Goal: Check status: Check status

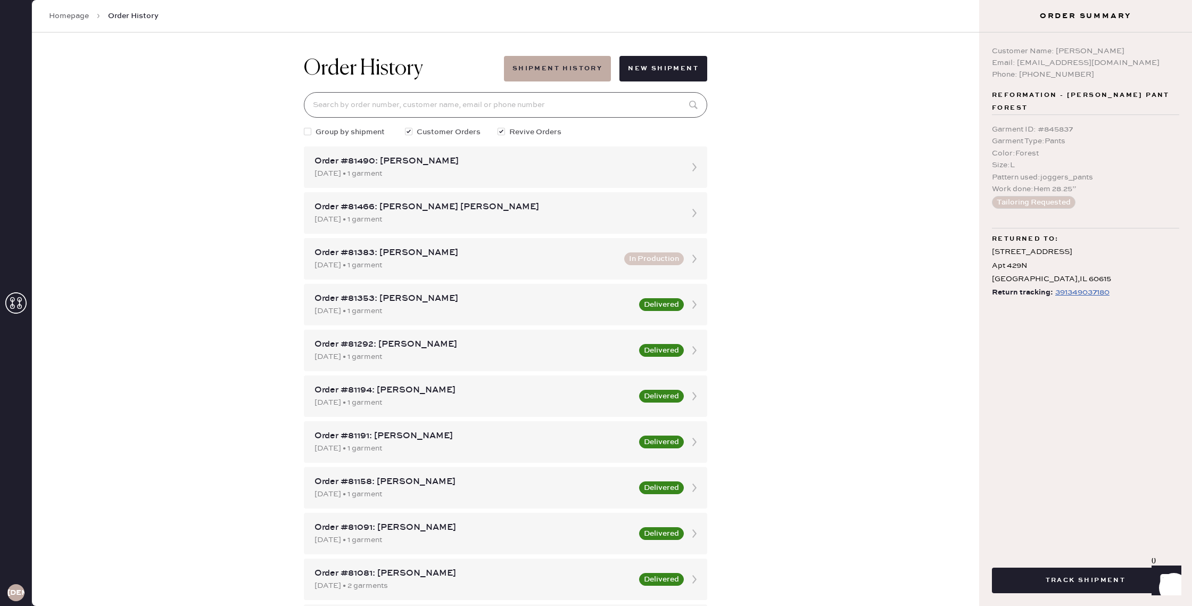
click at [470, 95] on input at bounding box center [506, 105] width 404 height 26
click at [820, 257] on div "Order History Shipment History New Shipment Group by shipment Customer Orders R…" at bounding box center [506, 318] width 948 height 573
click at [576, 72] on button "Shipment History" at bounding box center [557, 69] width 107 height 26
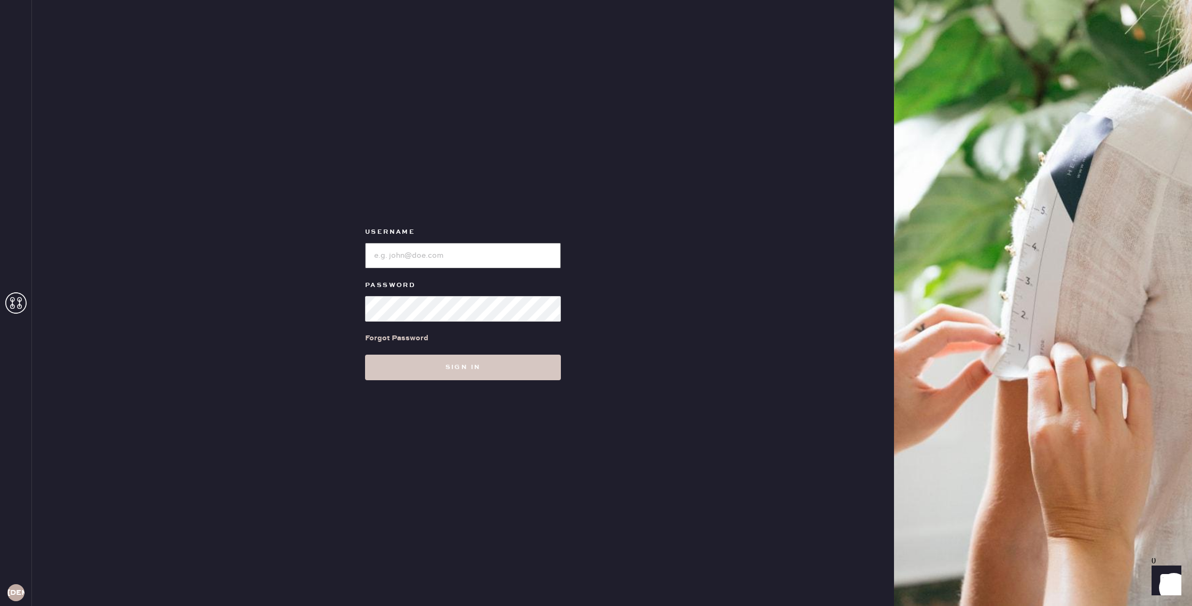
type input "reformationgoldcoastchicago"
click at [482, 257] on input "loginName" at bounding box center [463, 256] width 196 height 26
click at [470, 371] on button "Sign in" at bounding box center [463, 368] width 196 height 26
click at [479, 375] on button "Sign in" at bounding box center [463, 368] width 196 height 26
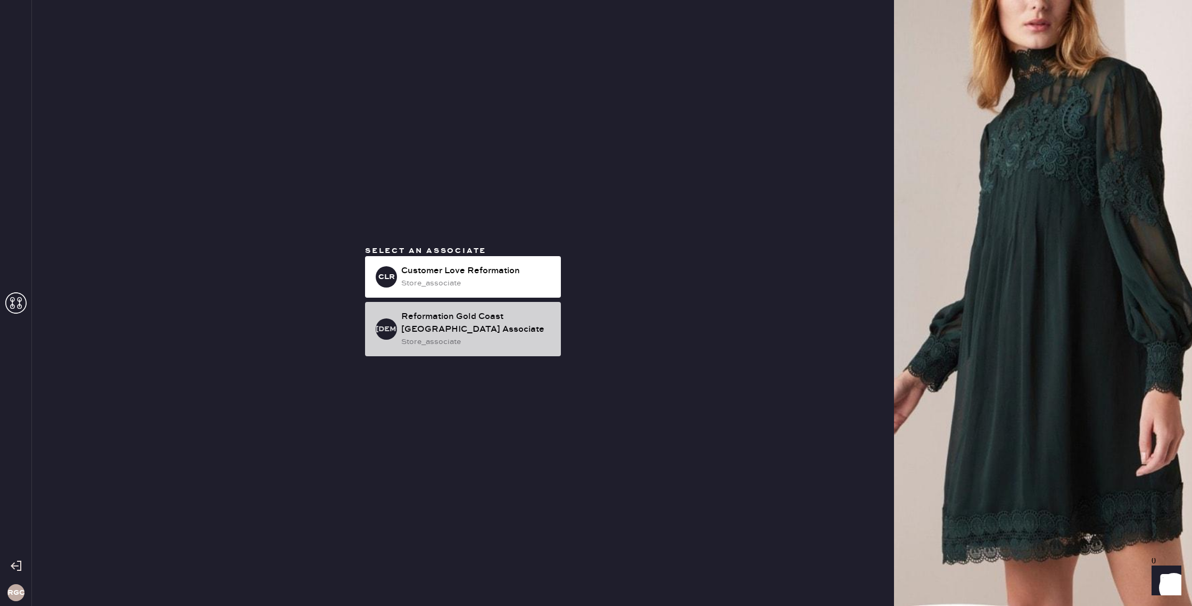
click at [519, 340] on div "store_associate" at bounding box center [476, 342] width 151 height 12
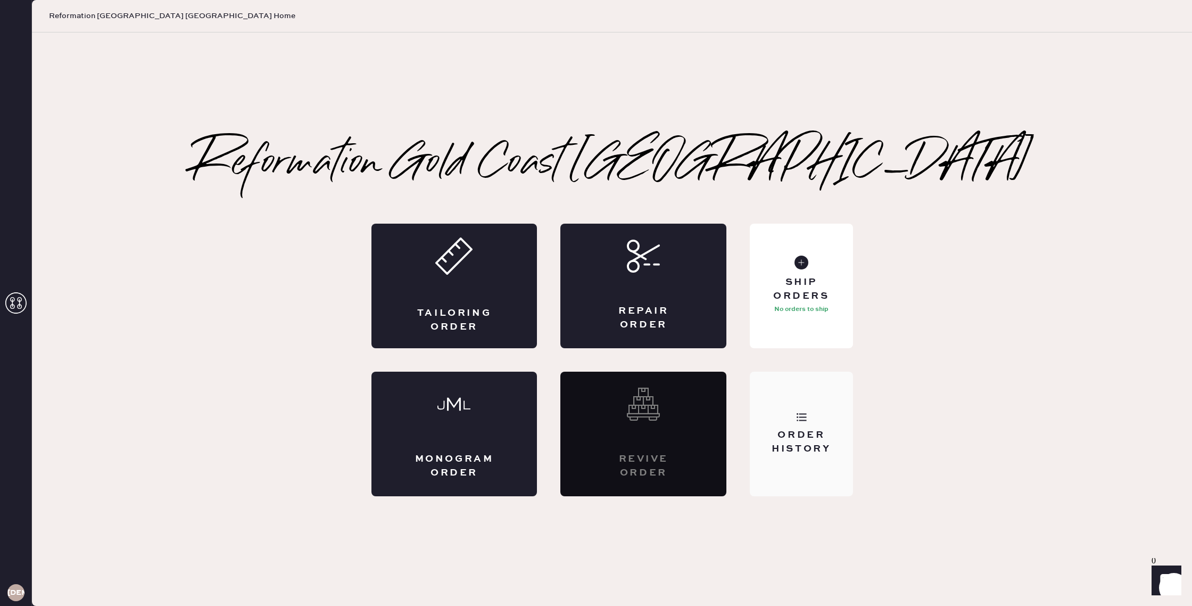
click at [787, 431] on div "Order History" at bounding box center [802, 442] width 86 height 27
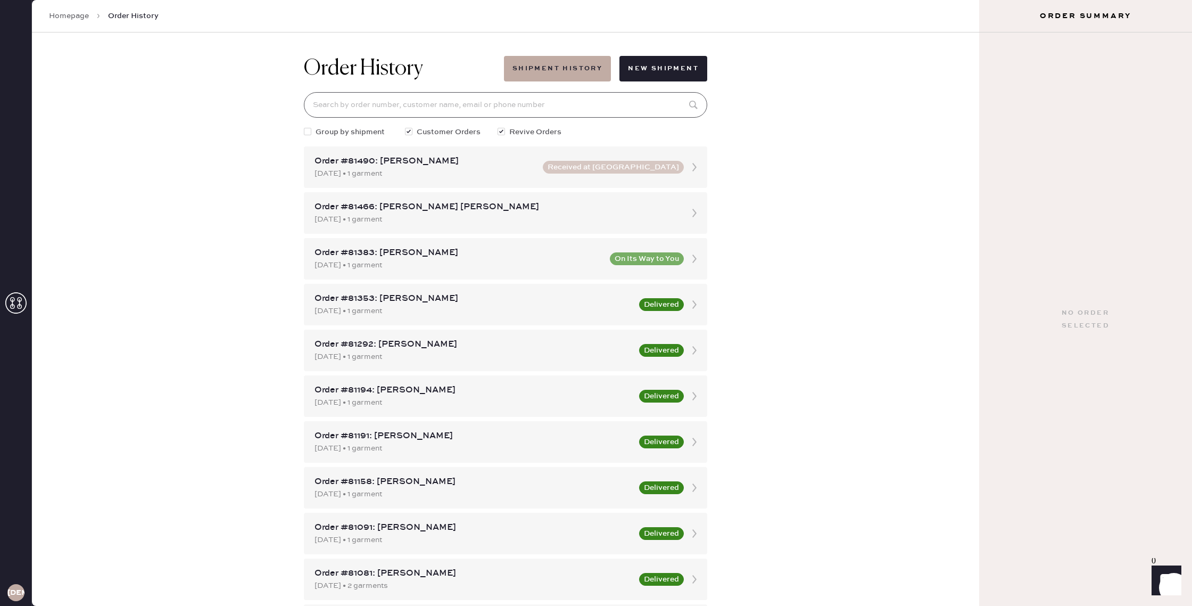
click at [532, 107] on input at bounding box center [506, 105] width 404 height 26
click at [748, 149] on div "Order History Shipment History New Shipment Group by shipment Customer Orders R…" at bounding box center [506, 318] width 948 height 573
click at [567, 113] on input at bounding box center [506, 105] width 404 height 26
drag, startPoint x: 578, startPoint y: 102, endPoint x: 574, endPoint y: 108, distance: 6.2
click at [578, 102] on input at bounding box center [506, 105] width 404 height 26
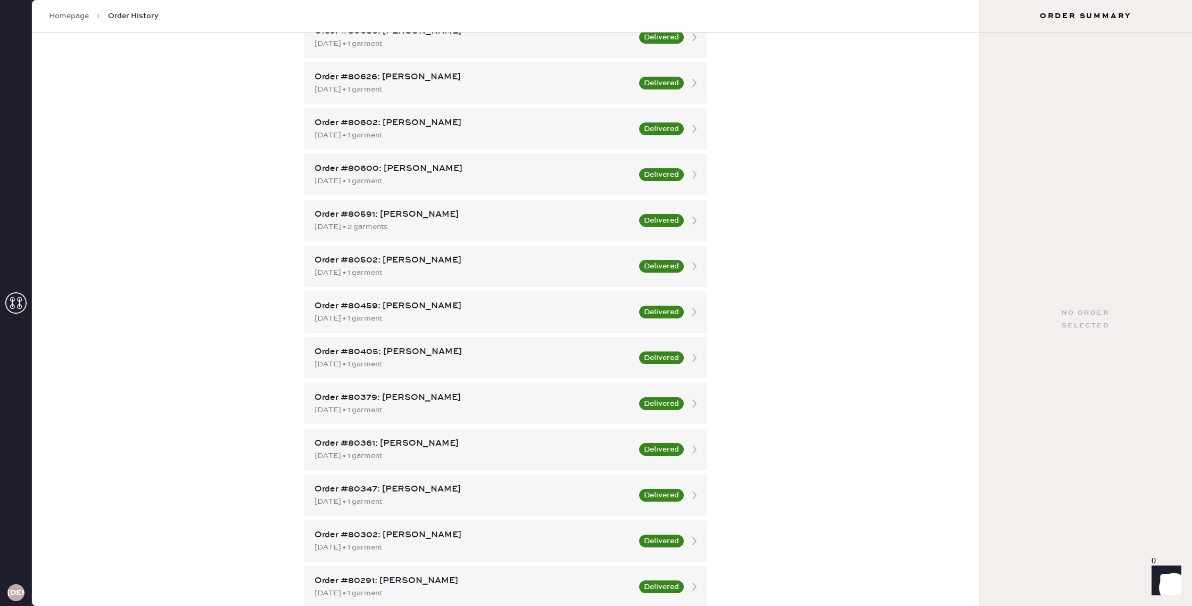
drag, startPoint x: 776, startPoint y: 161, endPoint x: 764, endPoint y: 167, distance: 12.9
click at [775, 161] on div "Order History Shipment History New Shipment Group by shipment Customer Orders R…" at bounding box center [506, 318] width 948 height 573
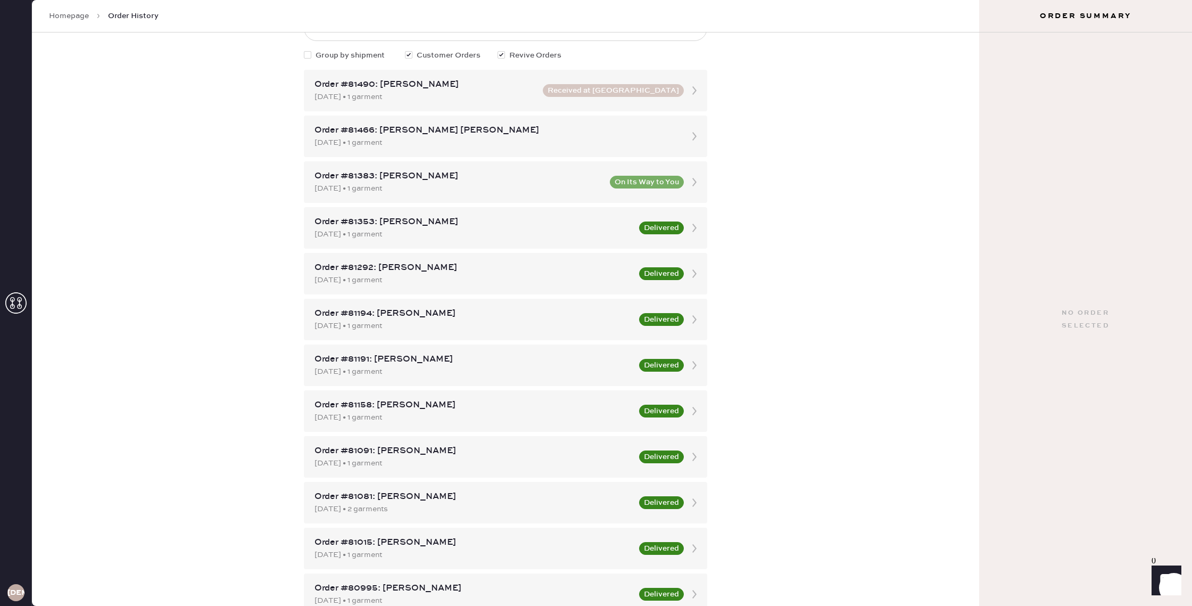
scroll to position [78, 0]
drag, startPoint x: 752, startPoint y: 122, endPoint x: 787, endPoint y: 166, distance: 56.0
click at [787, 166] on div "Order History Shipment History New Shipment Group by shipment Customer Orders R…" at bounding box center [506, 318] width 948 height 573
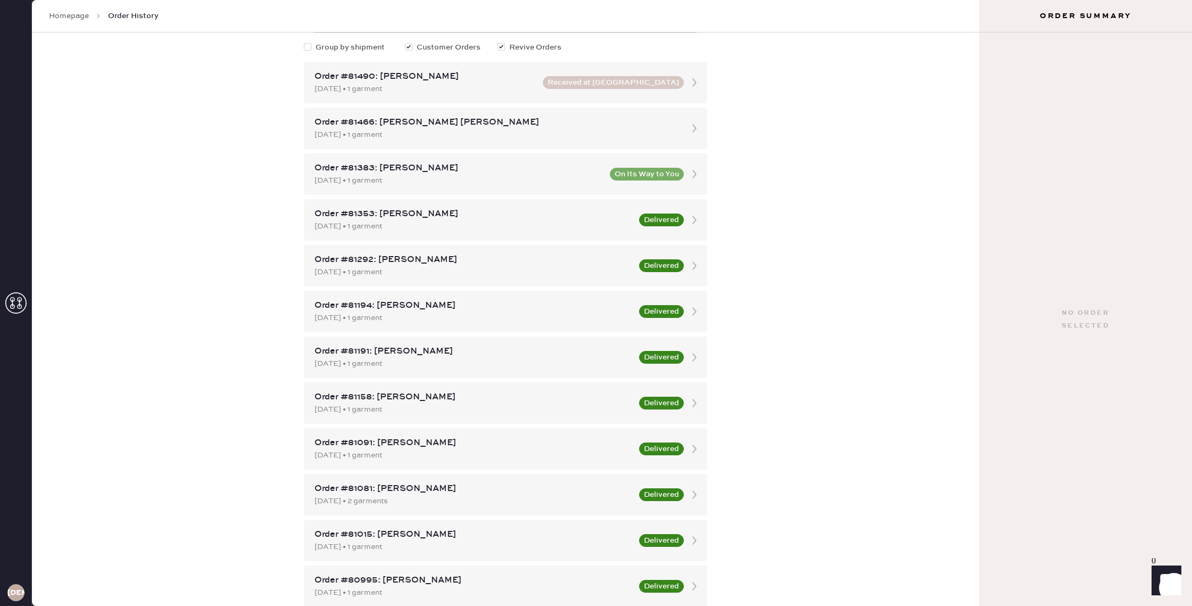
drag, startPoint x: 866, startPoint y: 142, endPoint x: 863, endPoint y: 146, distance: 5.8
click at [866, 142] on div "Order History Shipment History New Shipment Group by shipment Customer Orders R…" at bounding box center [506, 318] width 948 height 573
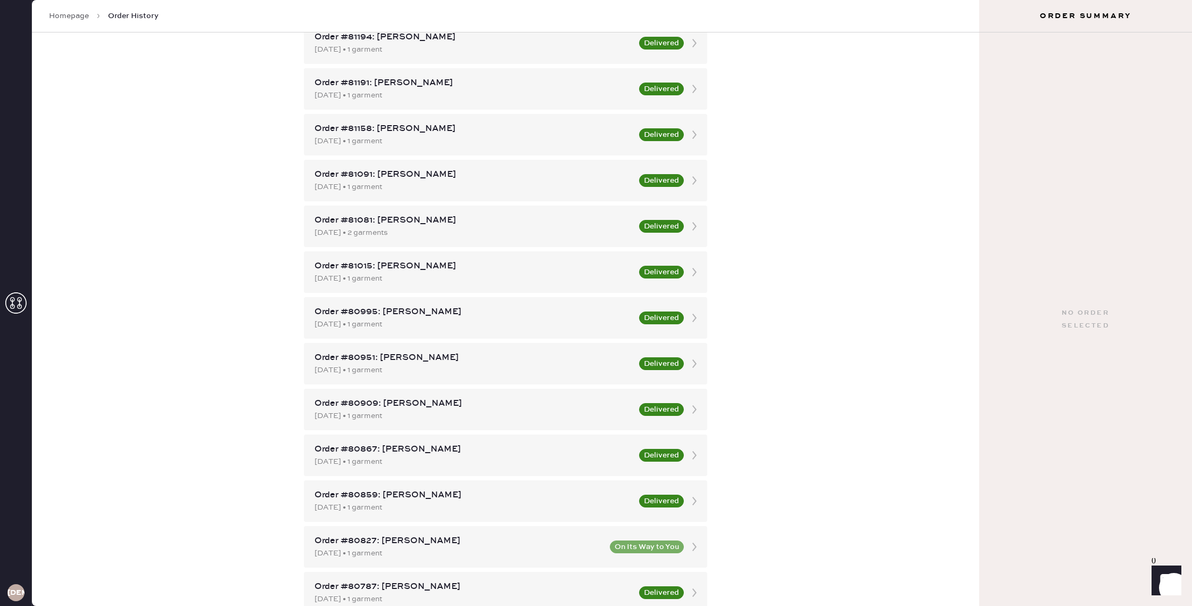
scroll to position [0, 0]
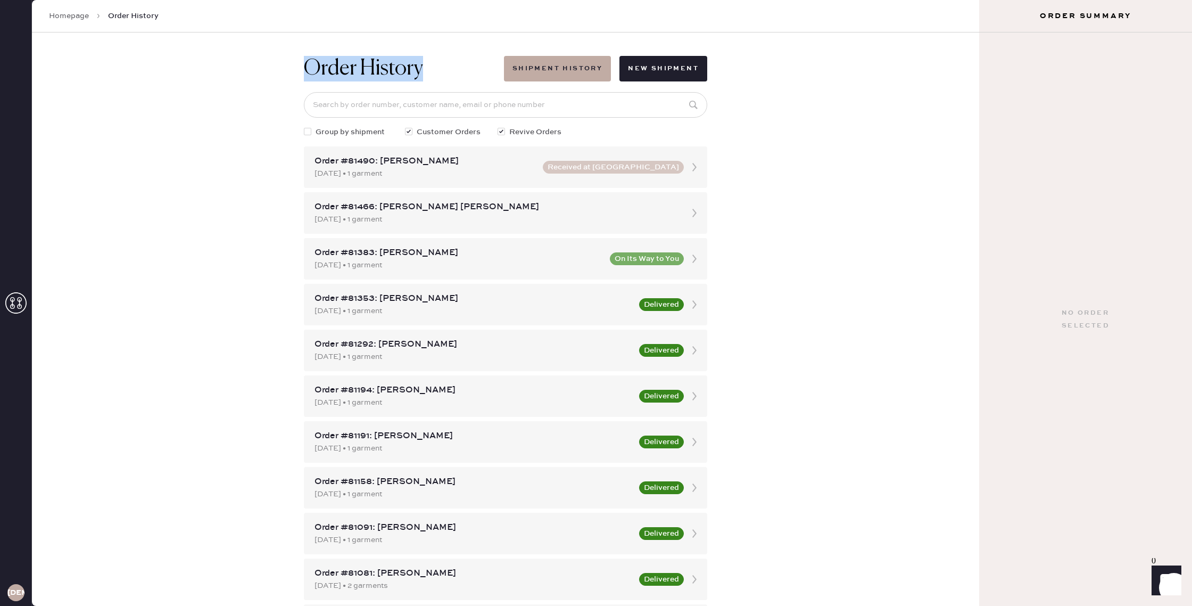
drag, startPoint x: 423, startPoint y: 70, endPoint x: 292, endPoint y: 71, distance: 131.5
click at [291, 71] on div "Order History Shipment History New Shipment Group by shipment Customer Orders R…" at bounding box center [506, 318] width 948 height 573
click at [304, 68] on h1 "Order History" at bounding box center [363, 69] width 119 height 26
click at [68, 15] on link "Homepage" at bounding box center [69, 16] width 40 height 11
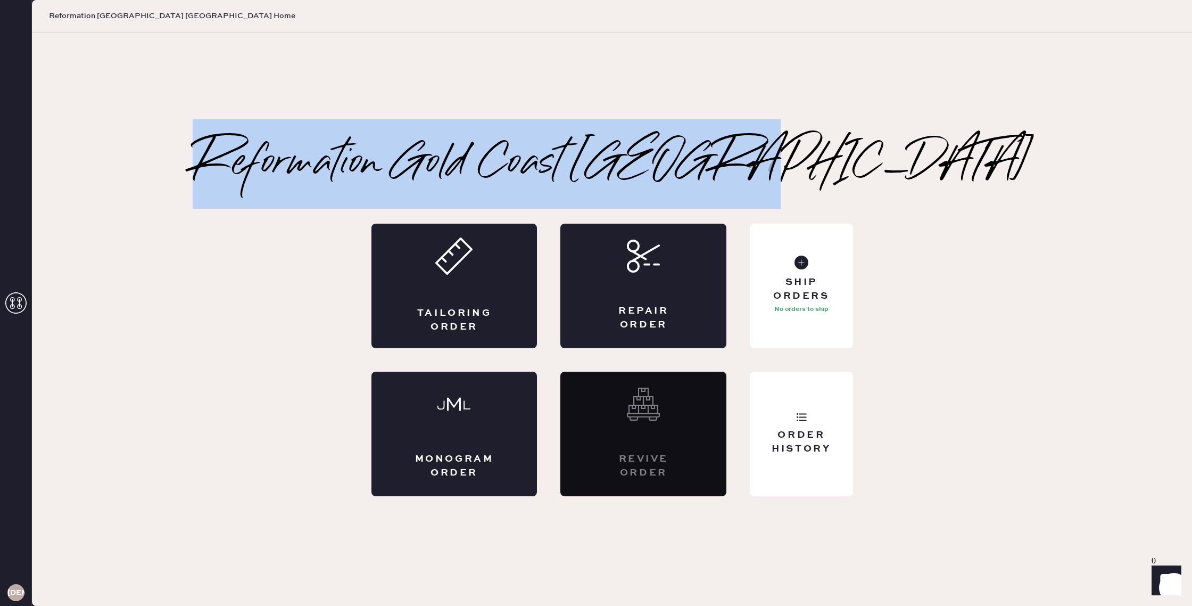
drag, startPoint x: 868, startPoint y: 150, endPoint x: 368, endPoint y: 172, distance: 500.4
click at [368, 171] on div "Reformation Gold Coast Chicago Tailoring Order Repair Order Monogram Order Revi…" at bounding box center [612, 319] width 882 height 353
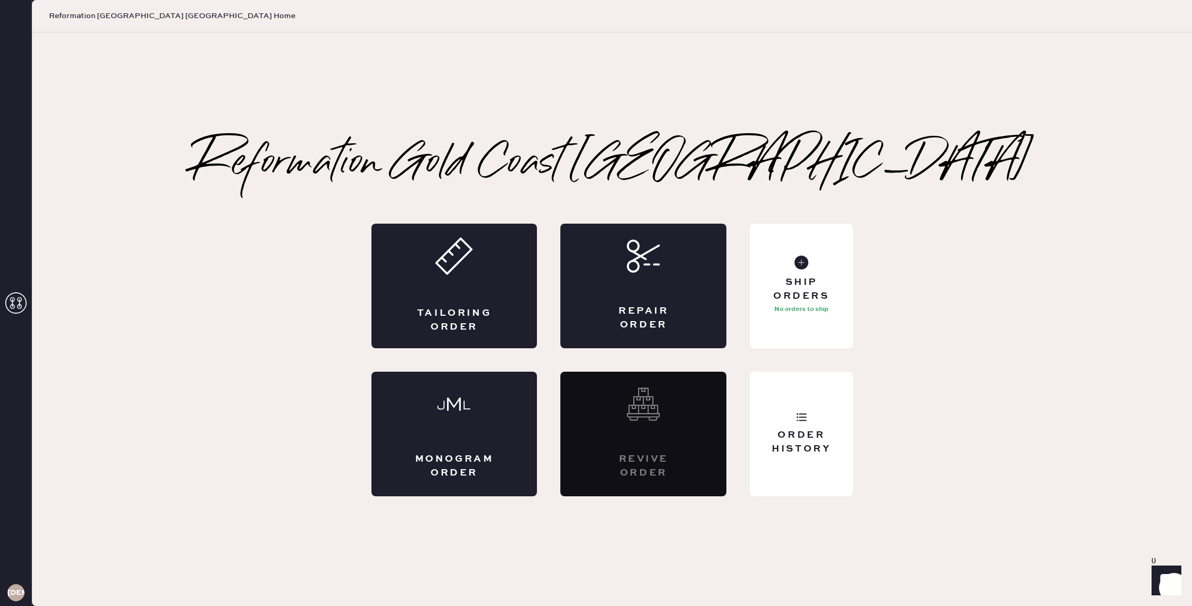
click at [367, 170] on h2 "Reformation Gold Coast [GEOGRAPHIC_DATA]" at bounding box center [612, 164] width 839 height 43
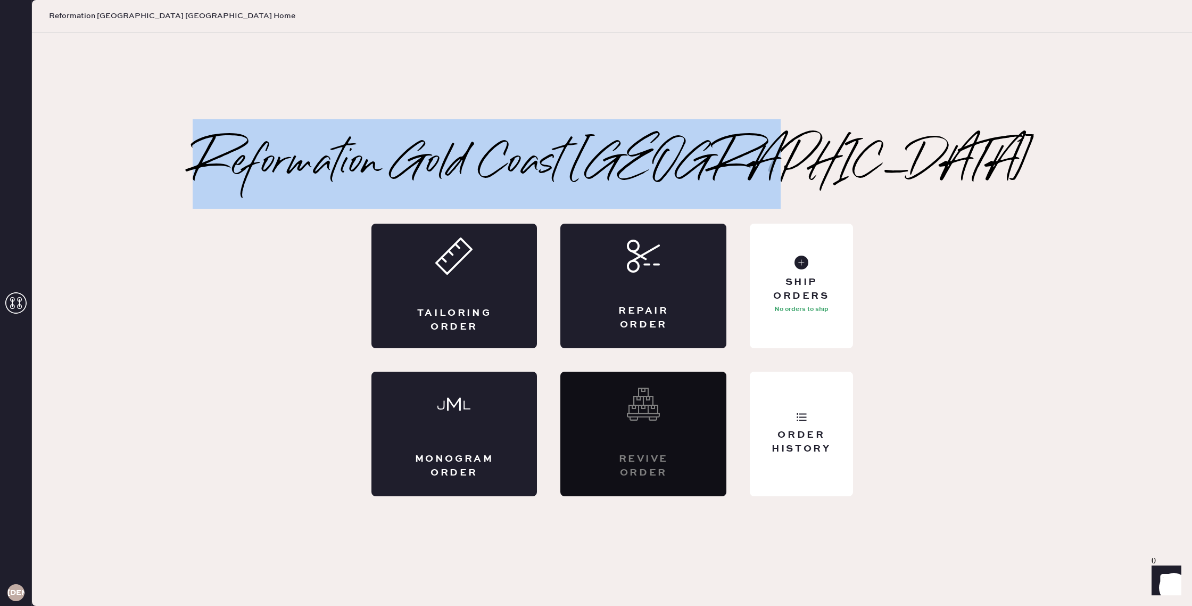
drag, startPoint x: 352, startPoint y: 168, endPoint x: 876, endPoint y: 146, distance: 524.3
click at [876, 146] on div "Reformation Gold Coast Chicago Tailoring Order Repair Order Monogram Order Revi…" at bounding box center [612, 319] width 882 height 353
drag, startPoint x: 877, startPoint y: 146, endPoint x: 889, endPoint y: 144, distance: 11.9
click at [877, 146] on div "Reformation Gold Coast Chicago Tailoring Order Repair Order Monogram Order Revi…" at bounding box center [612, 319] width 882 height 353
drag, startPoint x: 867, startPoint y: 165, endPoint x: 310, endPoint y: 154, distance: 556.9
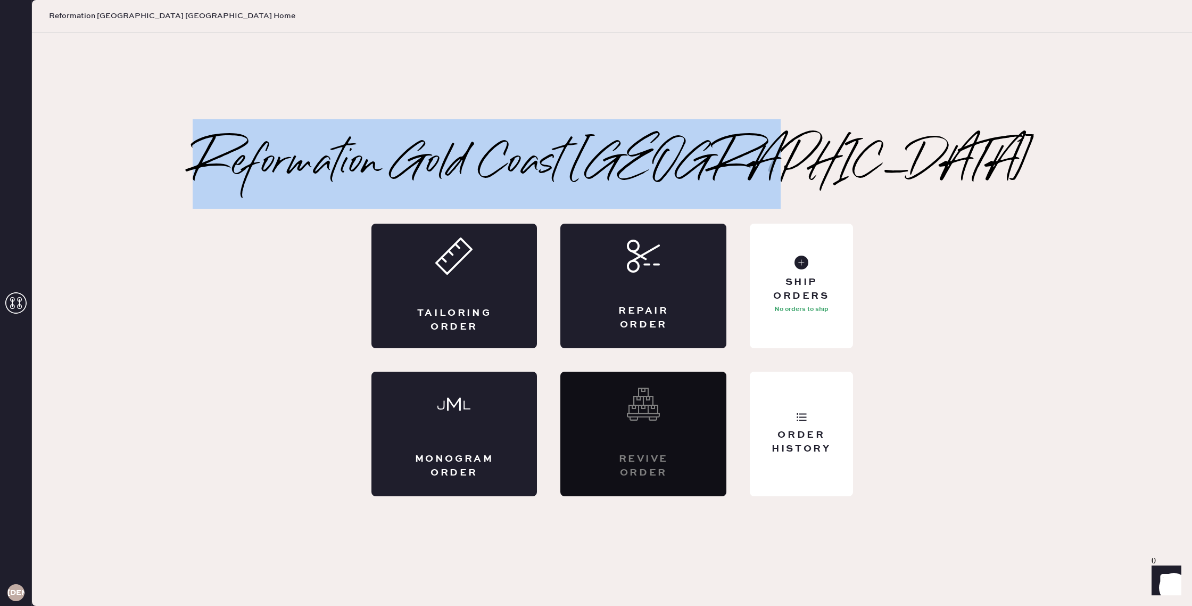
click at [309, 154] on div "Reformation Gold Coast Chicago Tailoring Order Repair Order Monogram Order Revi…" at bounding box center [612, 319] width 1160 height 353
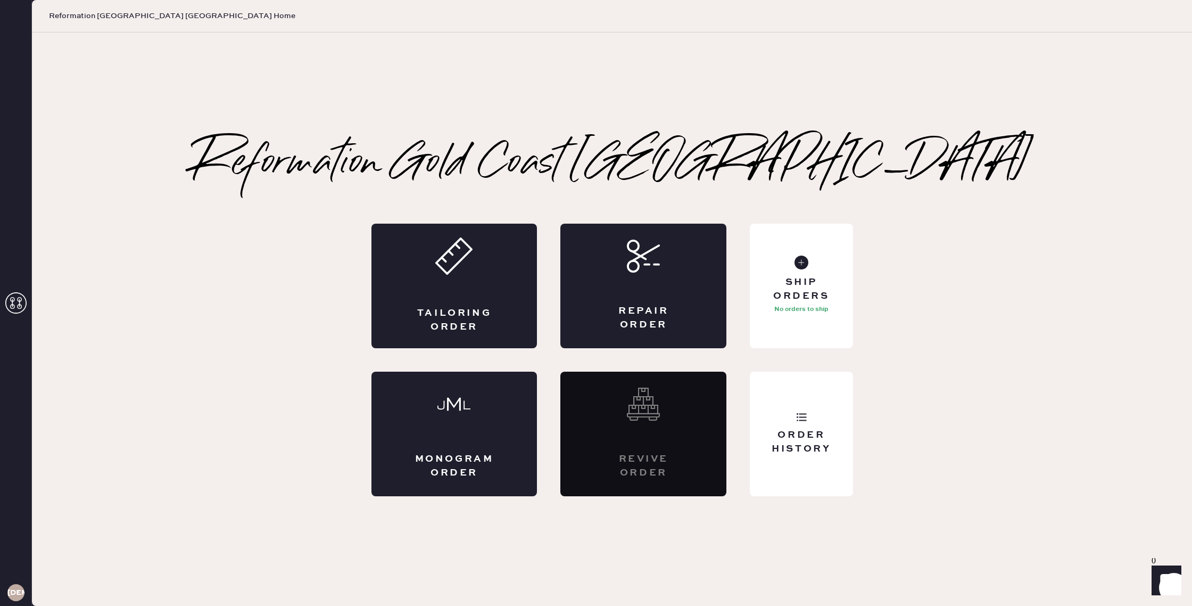
click at [421, 94] on div "Reformation Gold Coast Chicago Tailoring Order Repair Order Monogram Order Revi…" at bounding box center [612, 318] width 1160 height 573
drag, startPoint x: 365, startPoint y: 154, endPoint x: 861, endPoint y: 146, distance: 496.2
click at [926, 134] on div "Reformation Gold Coast Chicago Tailoring Order Repair Order Monogram Order Revi…" at bounding box center [612, 318] width 1160 height 573
click at [857, 148] on h2 "Reformation Gold Coast [GEOGRAPHIC_DATA]" at bounding box center [612, 164] width 839 height 43
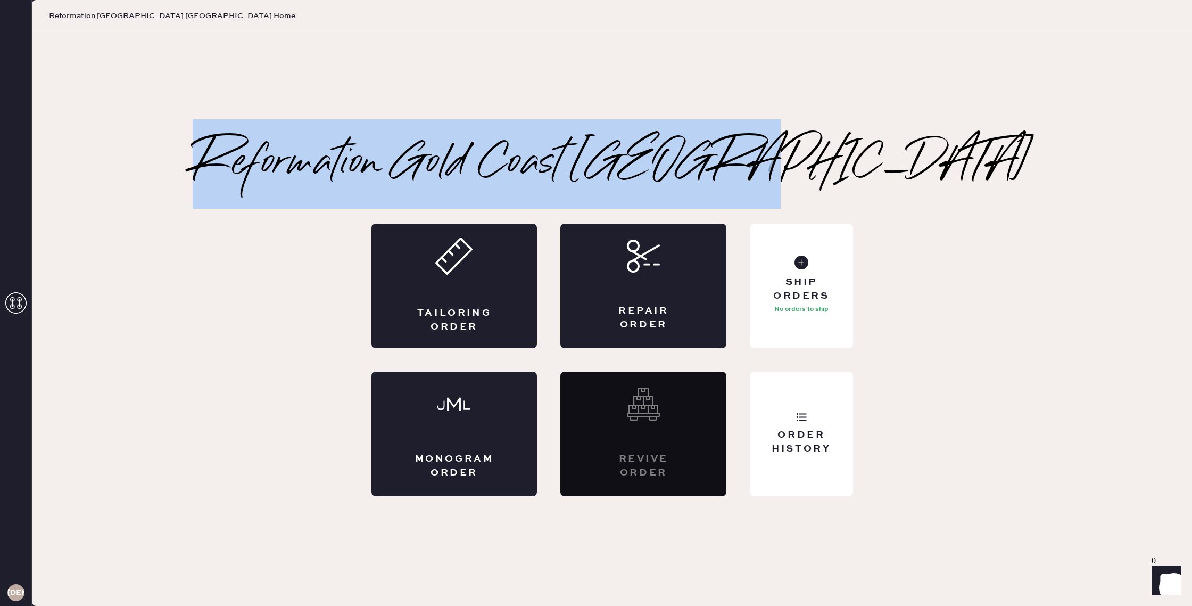
drag, startPoint x: 871, startPoint y: 153, endPoint x: 340, endPoint y: 170, distance: 531.5
click at [339, 172] on div "Reformation Gold Coast Chicago Tailoring Order Repair Order Monogram Order Revi…" at bounding box center [612, 319] width 882 height 353
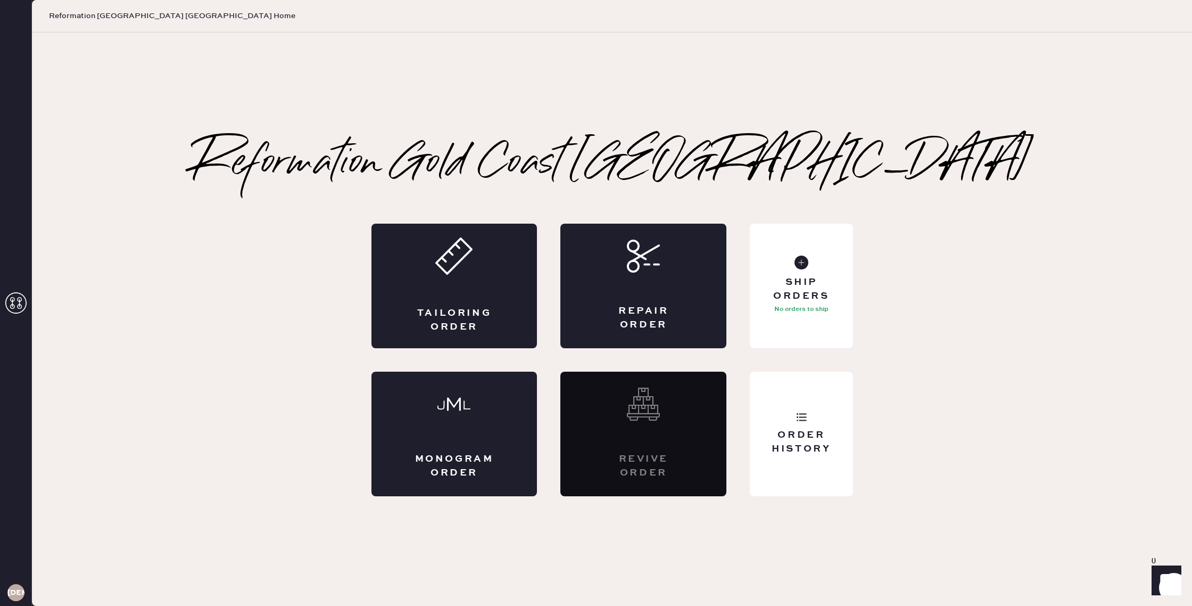
click at [361, 143] on h2 "Reformation Gold Coast [GEOGRAPHIC_DATA]" at bounding box center [612, 164] width 839 height 43
drag, startPoint x: 366, startPoint y: 136, endPoint x: 876, endPoint y: 137, distance: 510.0
click at [883, 138] on div "Reformation Gold Coast Chicago Tailoring Order Repair Order Monogram Order Revi…" at bounding box center [612, 318] width 1160 height 573
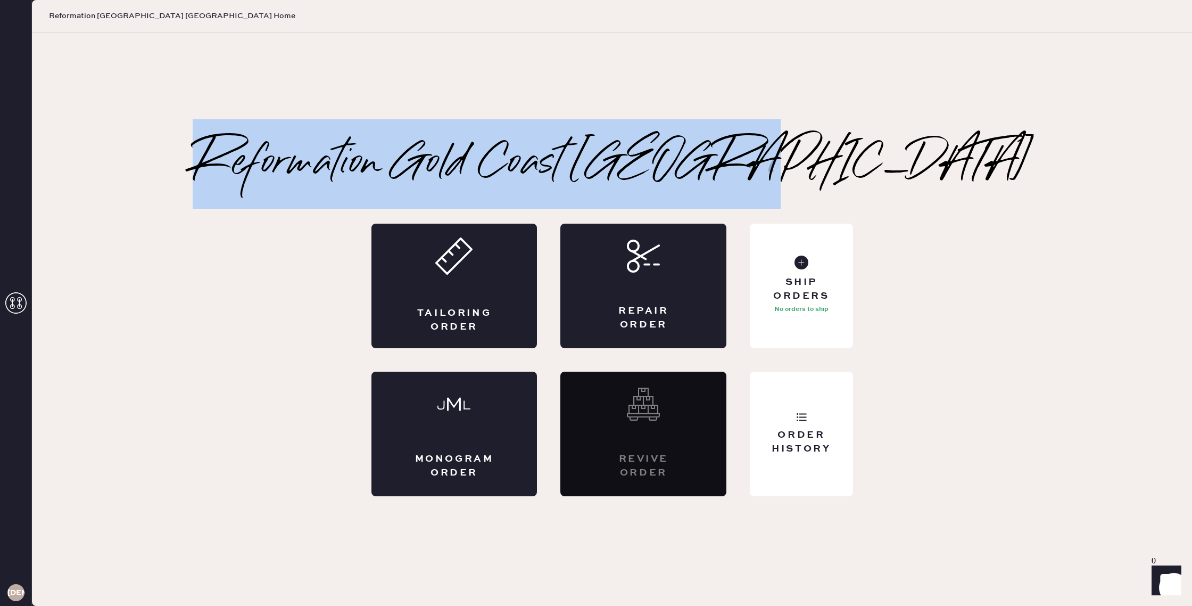
drag, startPoint x: 865, startPoint y: 154, endPoint x: 415, endPoint y: 124, distance: 451.4
click at [331, 169] on div "Reformation Gold Coast Chicago Tailoring Order Repair Order Monogram Order Revi…" at bounding box center [612, 319] width 1160 height 353
